Goal: Information Seeking & Learning: Find specific fact

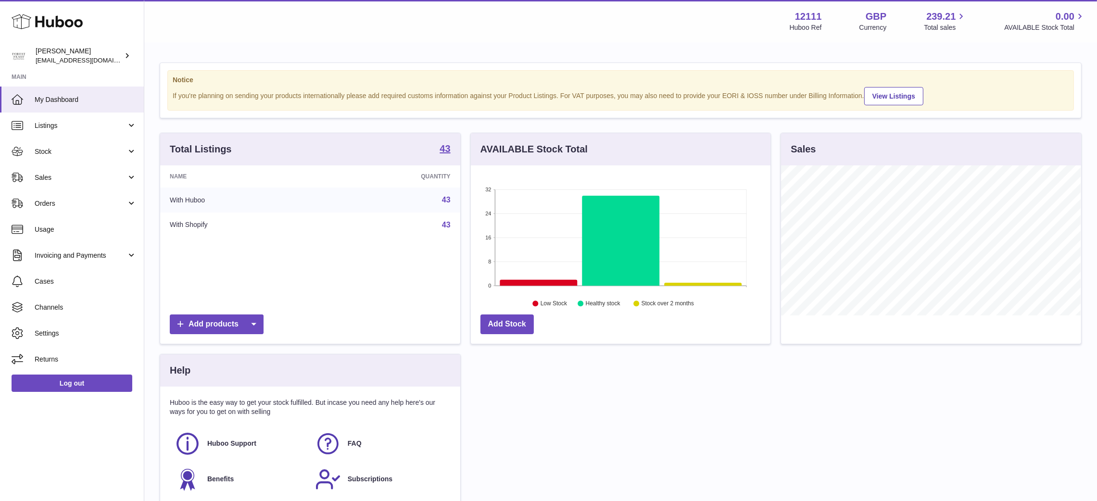
scroll to position [150, 300]
click at [76, 177] on span "Sales" at bounding box center [81, 177] width 92 height 9
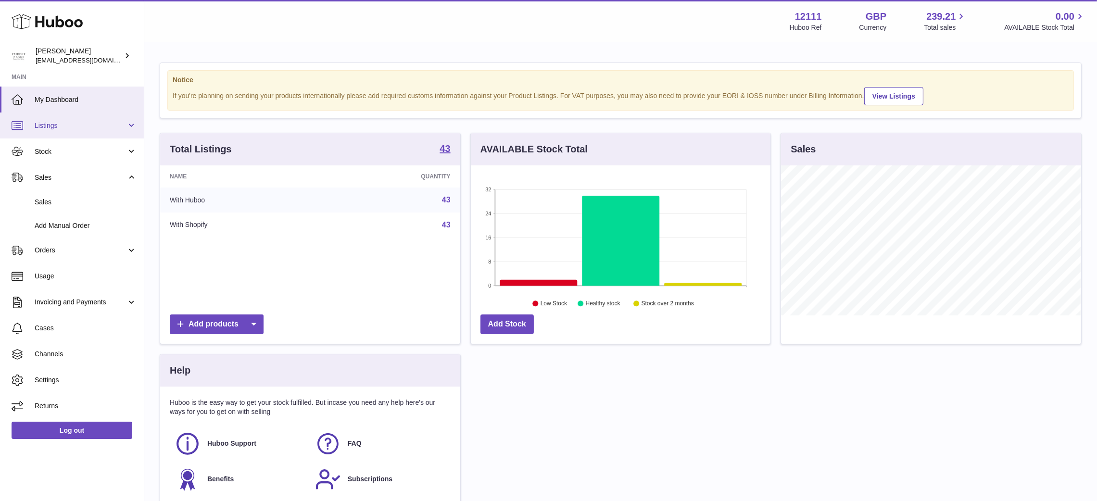
click at [71, 128] on span "Listings" at bounding box center [81, 125] width 92 height 9
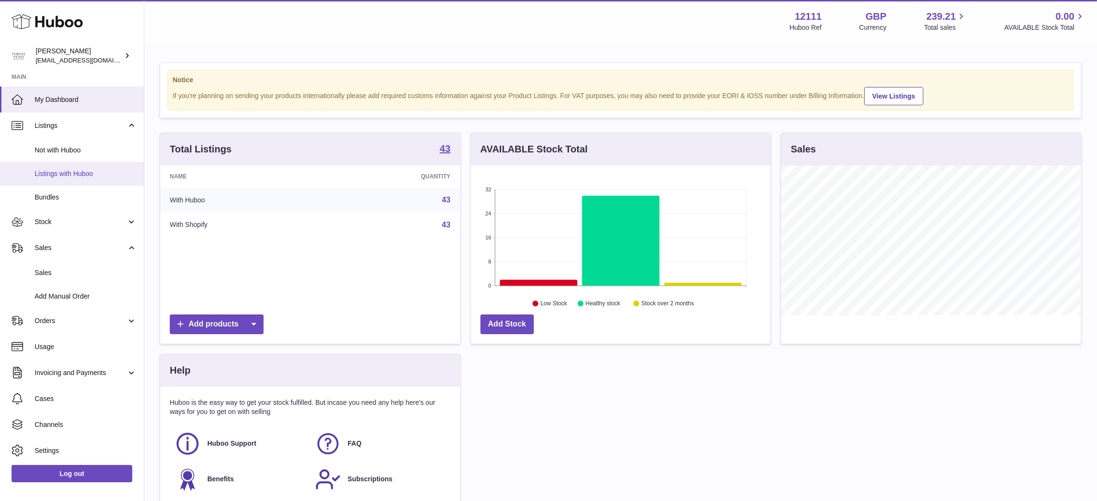
click at [88, 175] on span "Listings with Huboo" at bounding box center [86, 173] width 102 height 9
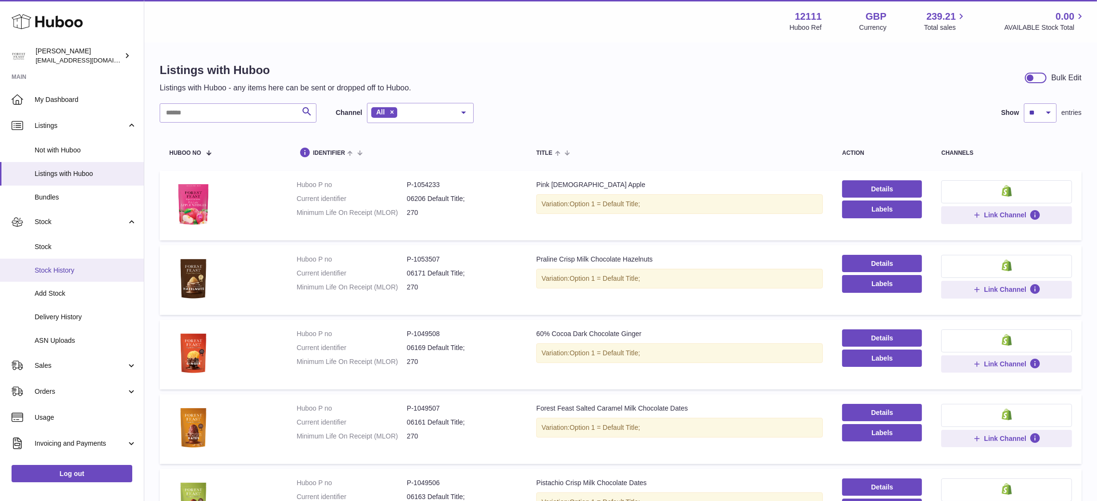
click at [51, 261] on link "Stock History" at bounding box center [72, 271] width 144 height 24
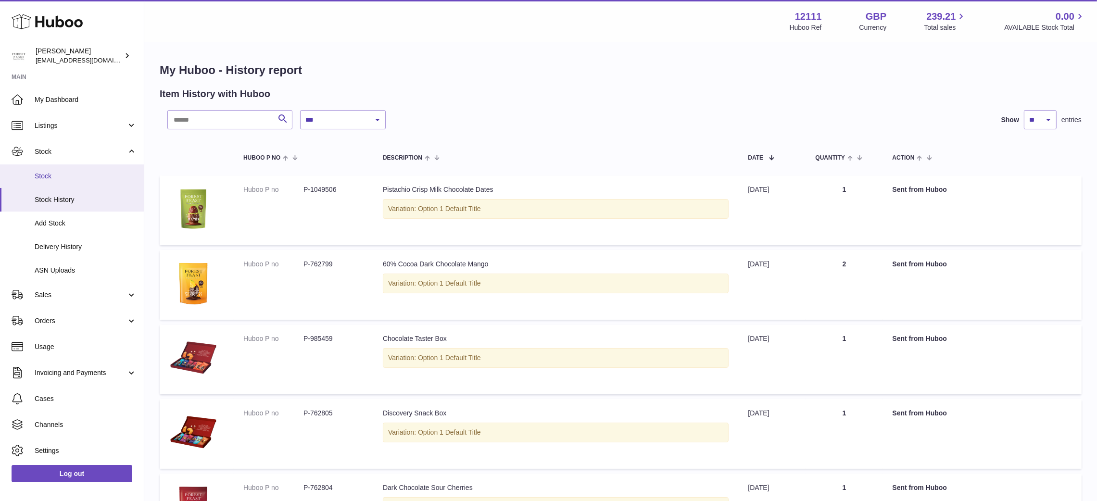
click at [44, 172] on span "Stock" at bounding box center [86, 176] width 102 height 9
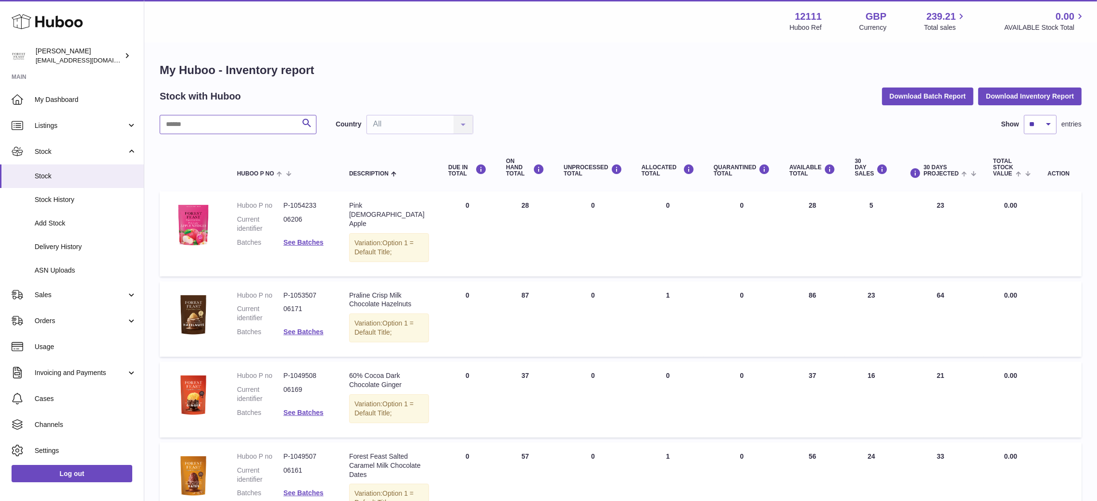
click at [239, 118] on input "text" at bounding box center [238, 124] width 157 height 19
paste input "******"
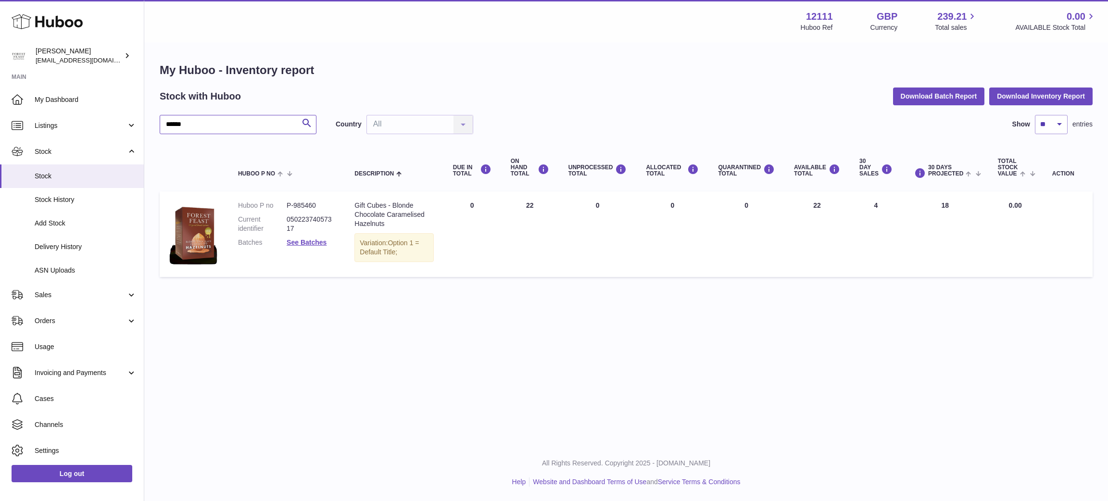
drag, startPoint x: 218, startPoint y: 129, endPoint x: 152, endPoint y: 125, distance: 66.5
click at [152, 125] on div "My Huboo - Inventory report Stock with Huboo Download Batch Report Download Inv…" at bounding box center [626, 172] width 964 height 258
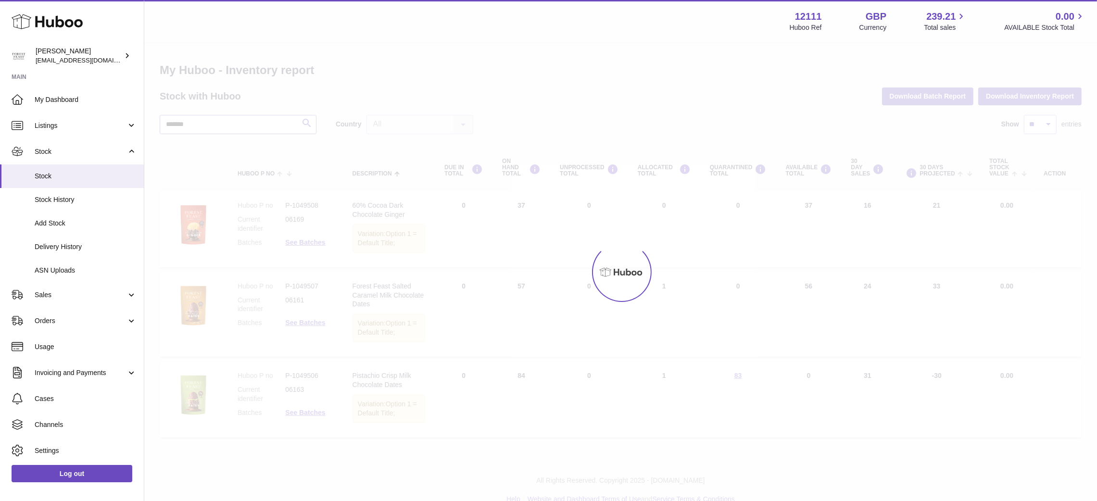
type input "*******"
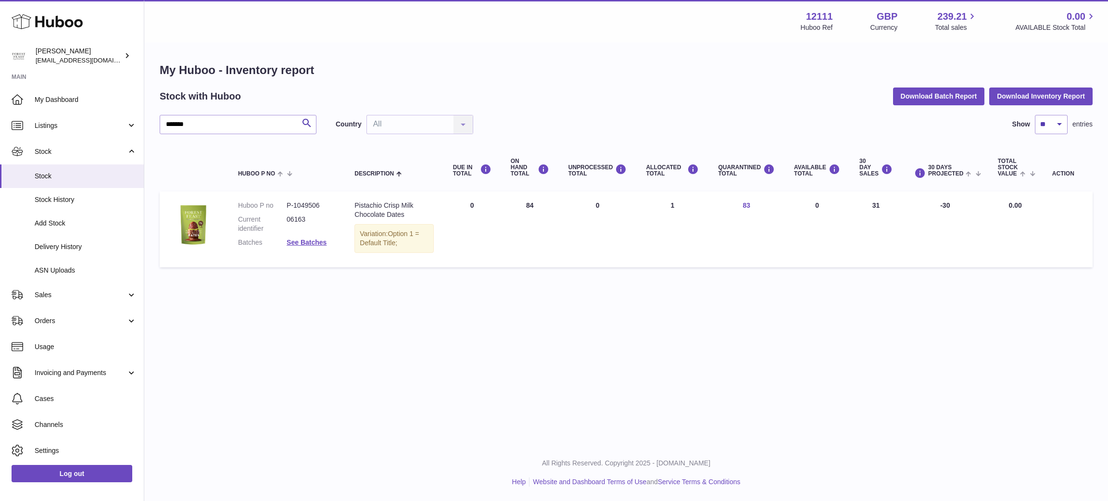
click at [750, 207] on link "83" at bounding box center [747, 206] width 8 height 8
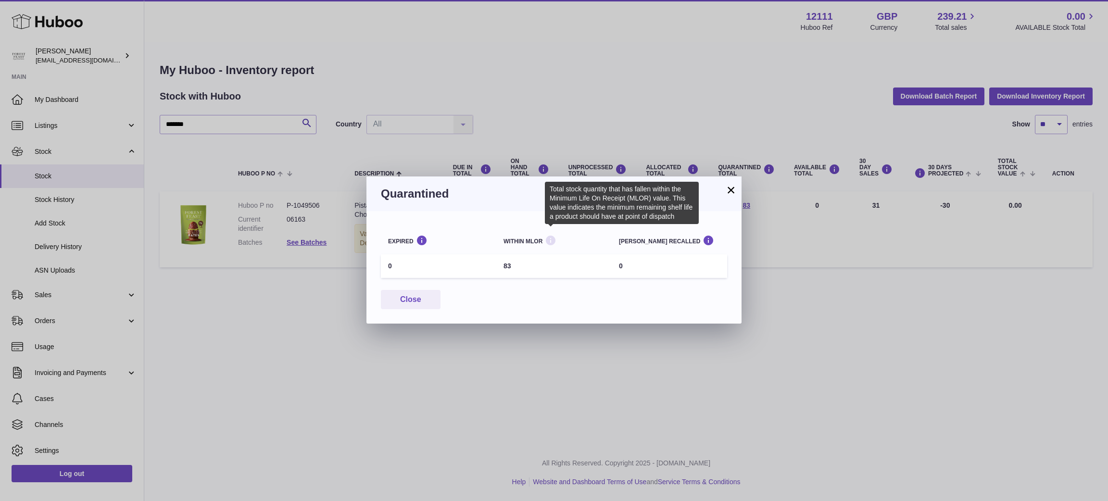
click at [547, 247] on strong at bounding box center [551, 241] width 12 height 13
click at [551, 241] on icon at bounding box center [551, 241] width 12 height 12
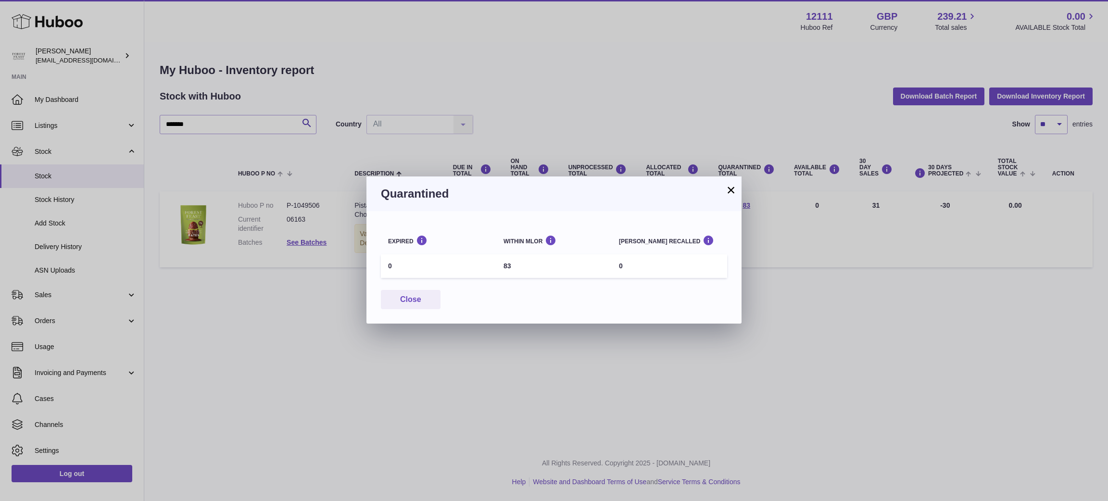
click at [319, 312] on div "× Quarantined Expired Within MLOR Batch recalled 0 83 0 Close" at bounding box center [554, 250] width 1108 height 501
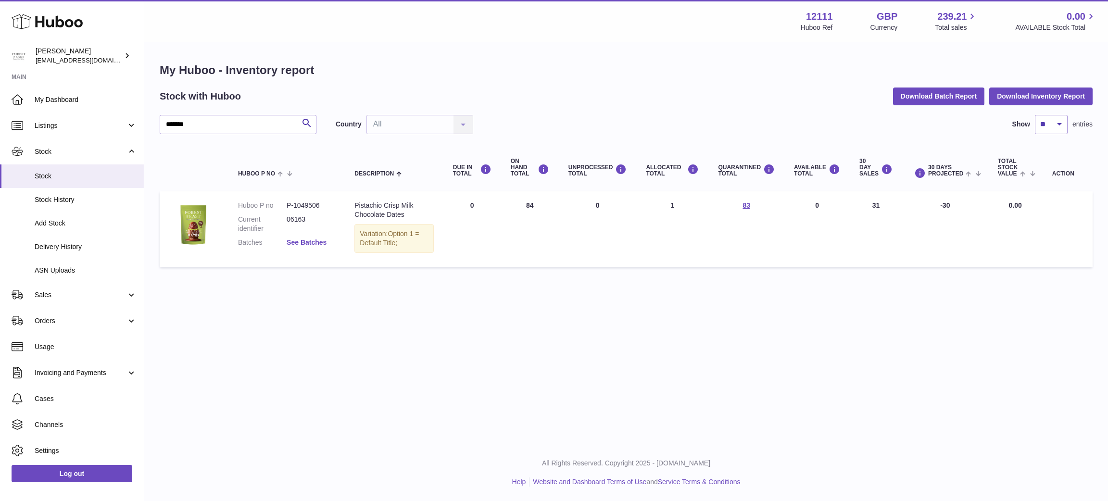
click at [293, 240] on link "See Batches" at bounding box center [307, 243] width 40 height 8
click at [252, 318] on div at bounding box center [554, 250] width 1108 height 501
drag, startPoint x: 322, startPoint y: 203, endPoint x: 296, endPoint y: 203, distance: 25.5
click at [296, 203] on dd "P-1049506" at bounding box center [311, 205] width 49 height 9
copy dd "1049506"
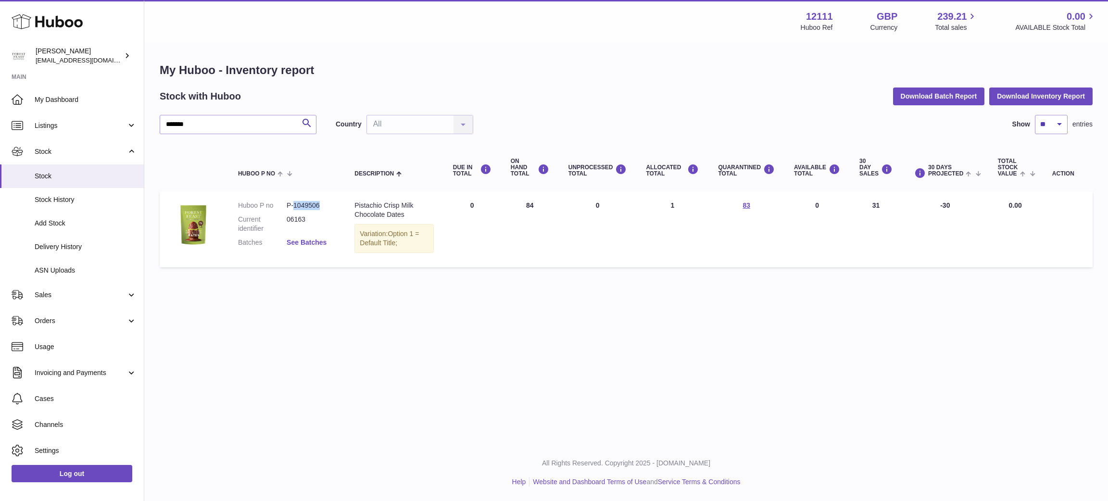
click at [305, 241] on link "See Batches" at bounding box center [307, 243] width 40 height 8
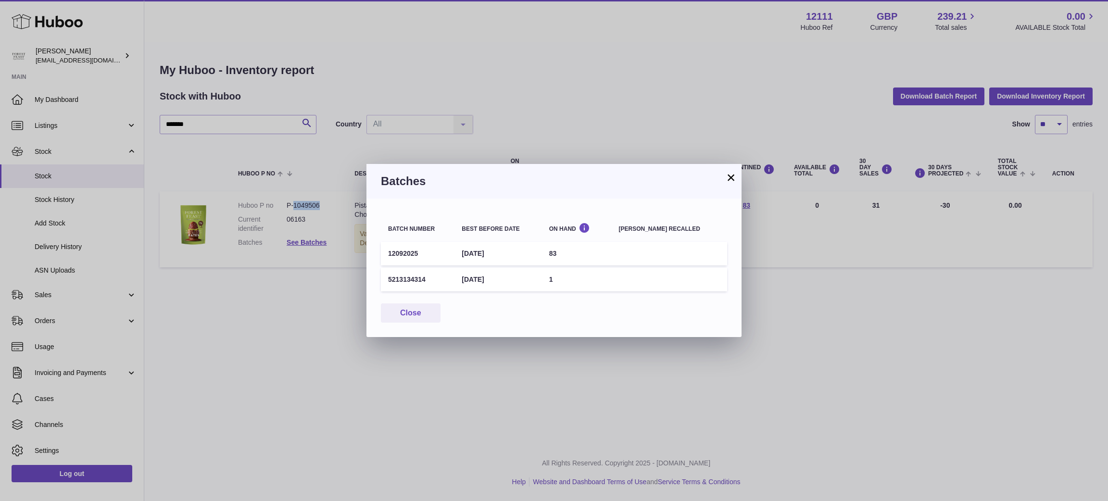
drag, startPoint x: 423, startPoint y: 253, endPoint x: 385, endPoint y: 255, distance: 37.6
click at [385, 255] on td "12092025" at bounding box center [418, 254] width 74 height 24
copy td "12092025"
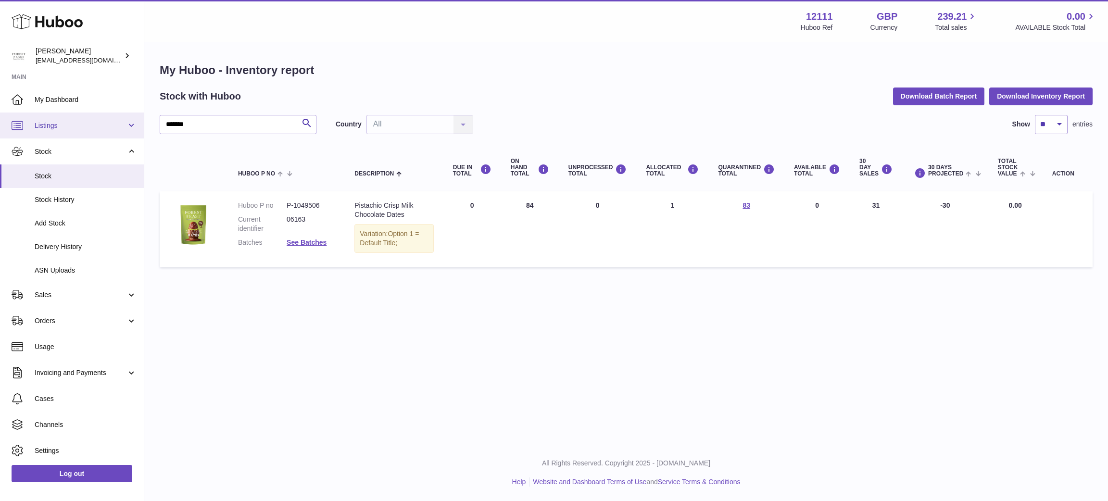
click at [83, 124] on span "Listings" at bounding box center [81, 125] width 92 height 9
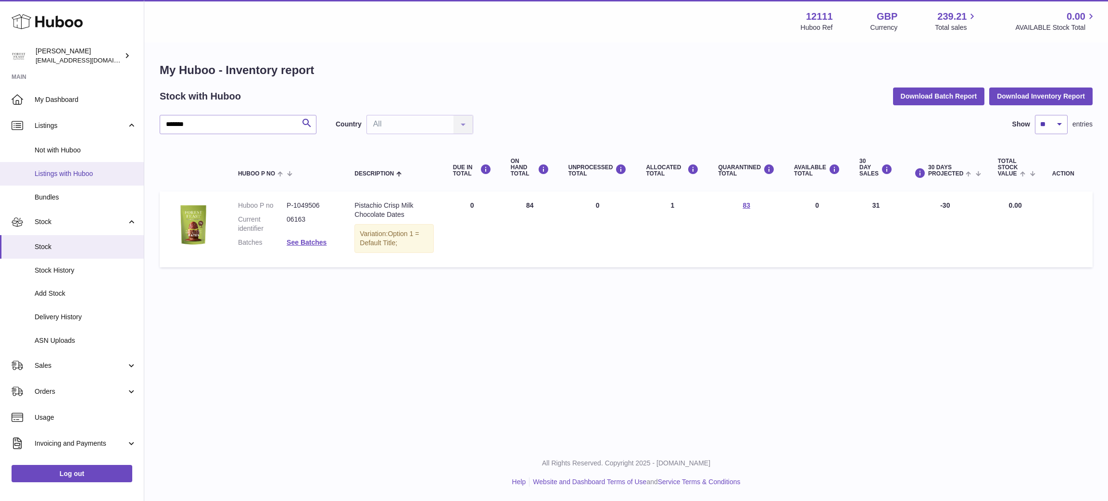
drag, startPoint x: 80, startPoint y: 166, endPoint x: 43, endPoint y: 175, distance: 38.5
click at [43, 175] on span "Listings with Huboo" at bounding box center [86, 173] width 102 height 9
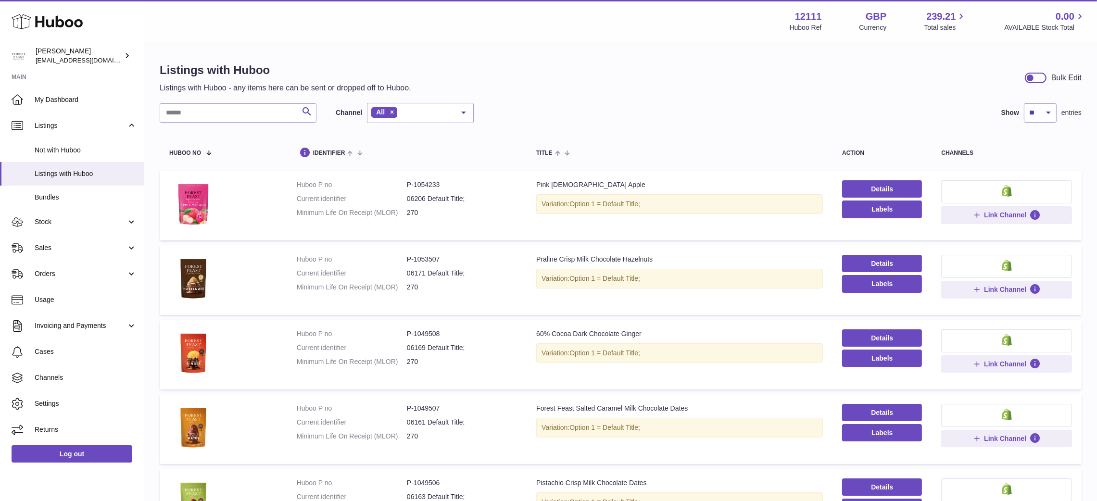
click at [248, 101] on div "Listings with Huboo Listings with Huboo - any items here can be sent or dropped…" at bounding box center [620, 509] width 953 height 933
click at [246, 123] on div "Search Channel All All eBay Amazon Shopify Woocommerce Etsy No elements found. …" at bounding box center [317, 113] width 314 height 20
click at [244, 123] on div "Search Channel All All eBay Amazon Shopify Woocommerce Etsy No elements found. …" at bounding box center [317, 113] width 314 height 20
click at [229, 114] on input "text" at bounding box center [238, 112] width 157 height 19
paste input "*******"
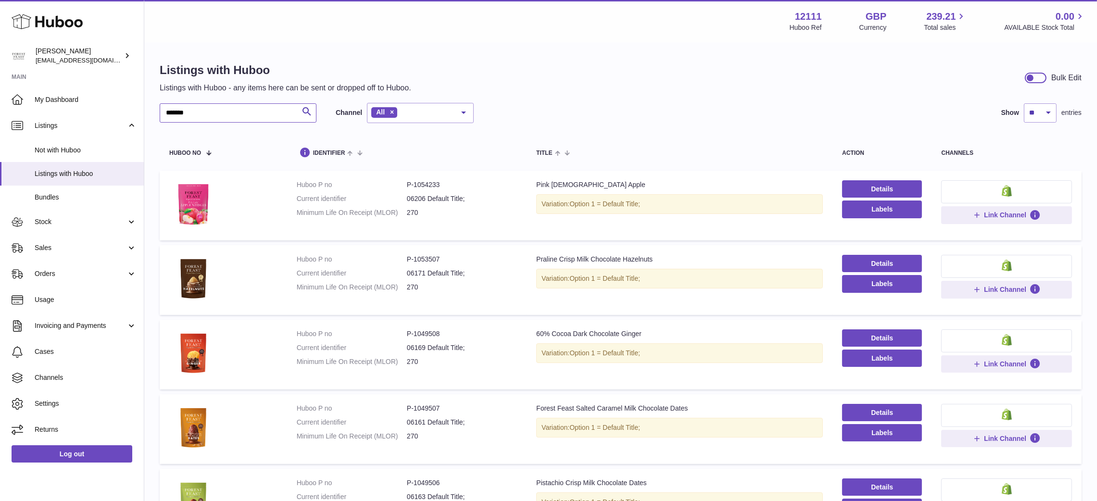
type input "*******"
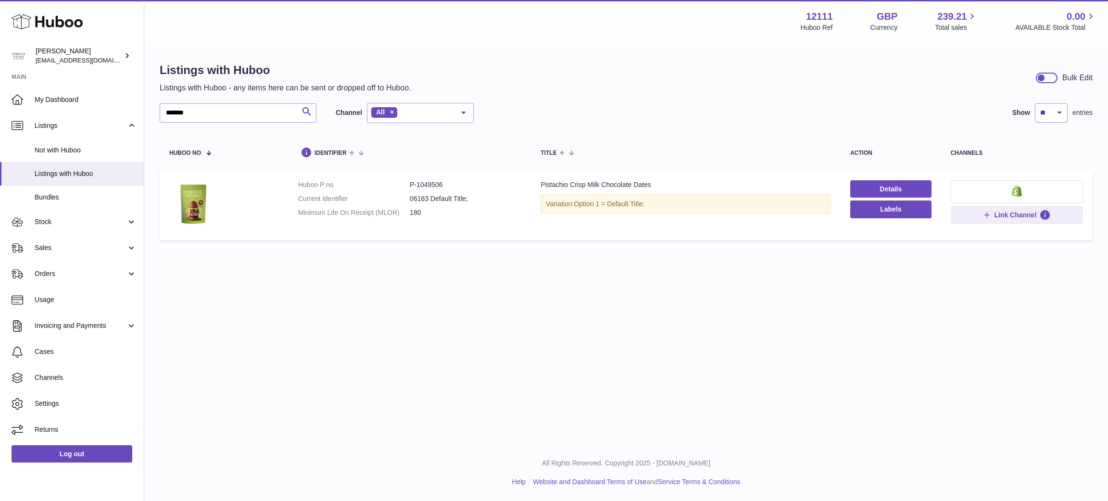
click at [883, 199] on div "Details Labels" at bounding box center [890, 199] width 81 height 38
click at [886, 184] on link "Details" at bounding box center [890, 188] width 81 height 17
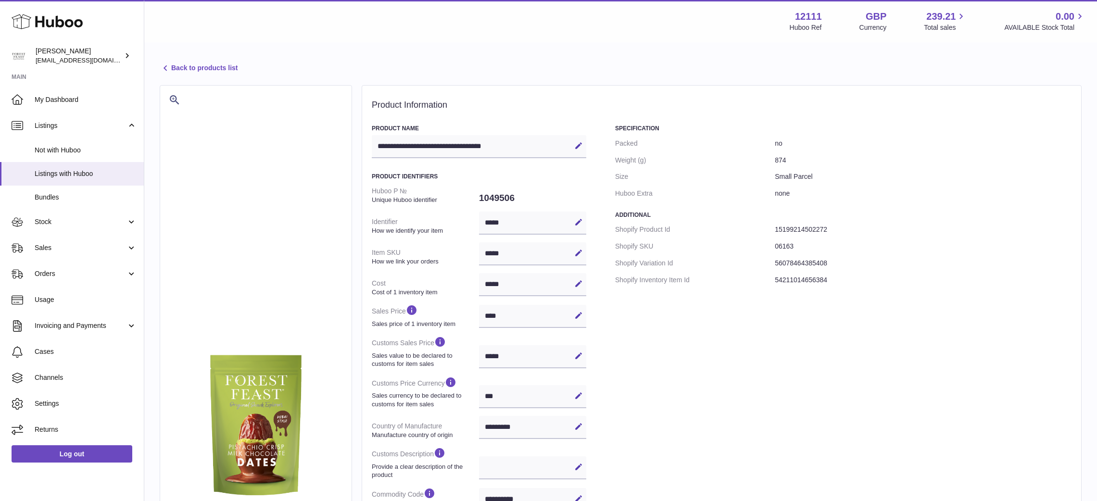
select select "***"
select select "****"
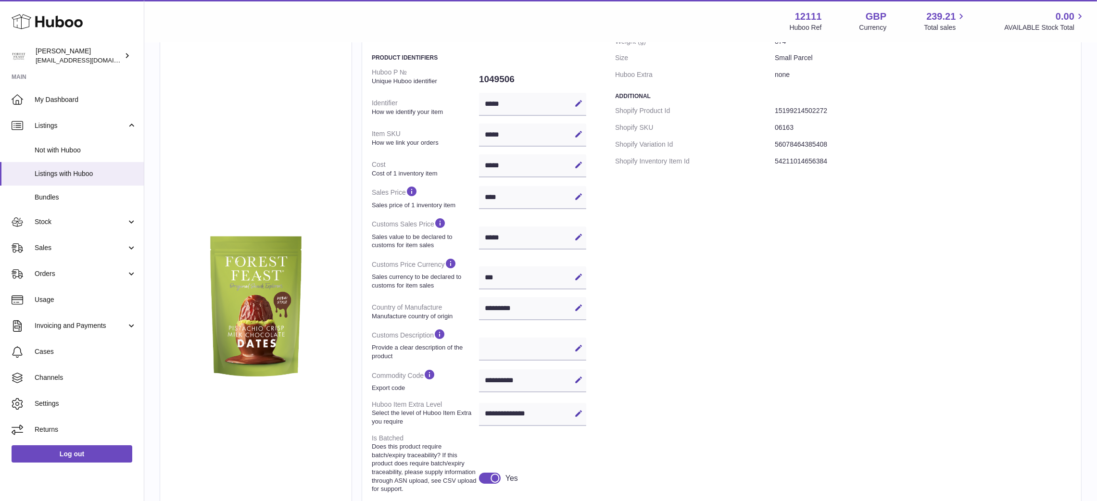
scroll to position [116, 0]
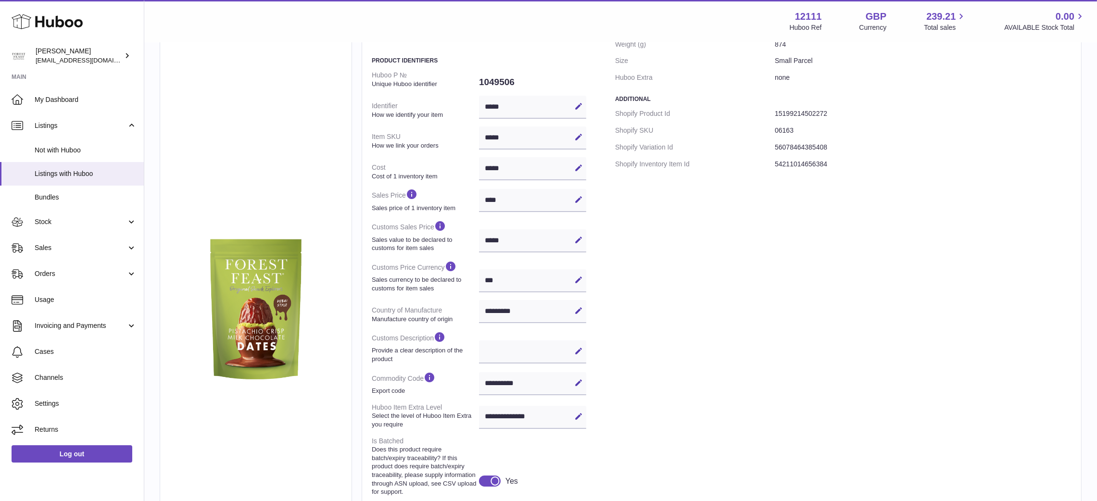
drag, startPoint x: 523, startPoint y: 79, endPoint x: 477, endPoint y: 79, distance: 46.2
click at [477, 79] on dl "Huboo P № Unique Huboo identifier 1049506 Identifier How we identify your item …" at bounding box center [479, 318] width 215 height 503
click at [495, 82] on dd "1049506" at bounding box center [532, 82] width 107 height 20
